Goal: Find contact information: Find contact information

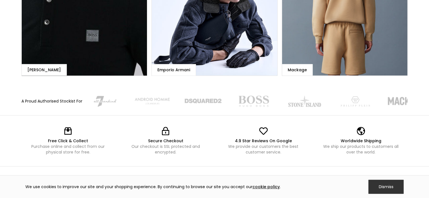
scroll to position [607, 0]
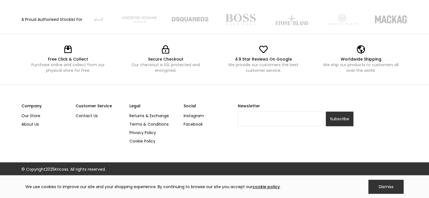
click at [79, 114] on link "Contact Us" at bounding box center [101, 116] width 50 height 8
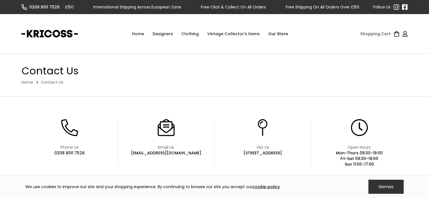
click at [191, 34] on div "Clothing" at bounding box center [190, 33] width 26 height 17
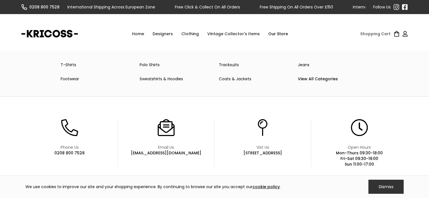
click at [151, 70] on link "Polo Shirts" at bounding box center [174, 64] width 79 height 11
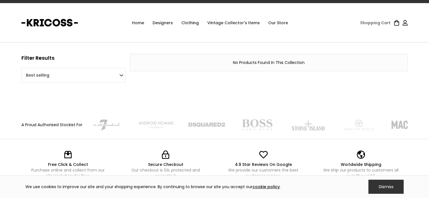
scroll to position [5, 0]
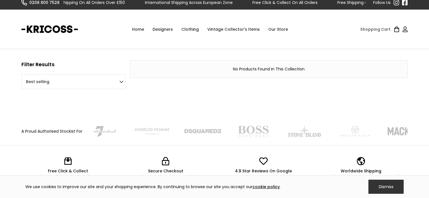
click at [138, 28] on link "Home" at bounding box center [138, 29] width 21 height 17
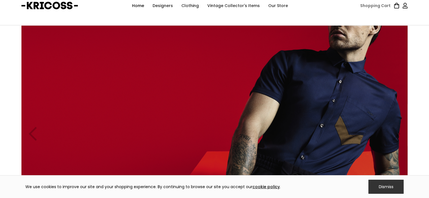
scroll to position [28, 0]
click at [37, 133] on div "previous slide" at bounding box center [32, 133] width 23 height 217
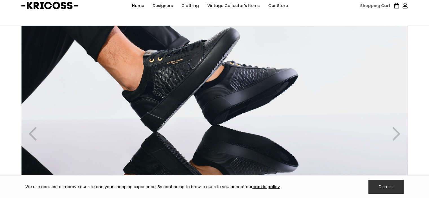
click at [26, 139] on div "previous slide" at bounding box center [32, 133] width 23 height 217
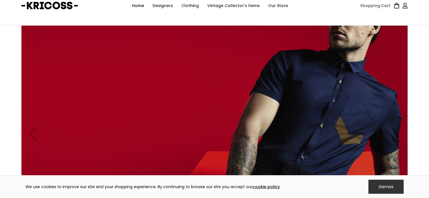
click at [28, 138] on div "previous slide" at bounding box center [32, 133] width 23 height 217
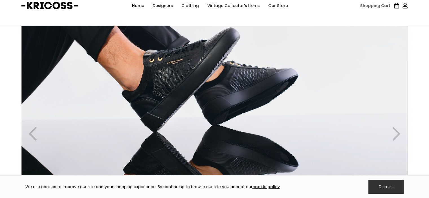
click at [29, 137] on div "previous slide" at bounding box center [32, 133] width 23 height 217
click at [29, 139] on div "previous slide" at bounding box center [32, 133] width 23 height 217
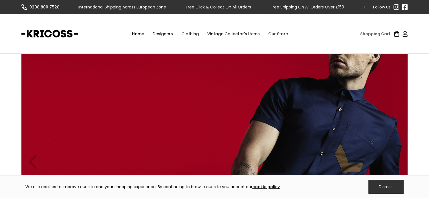
scroll to position [0, 0]
